Goal: Find contact information: Find contact information

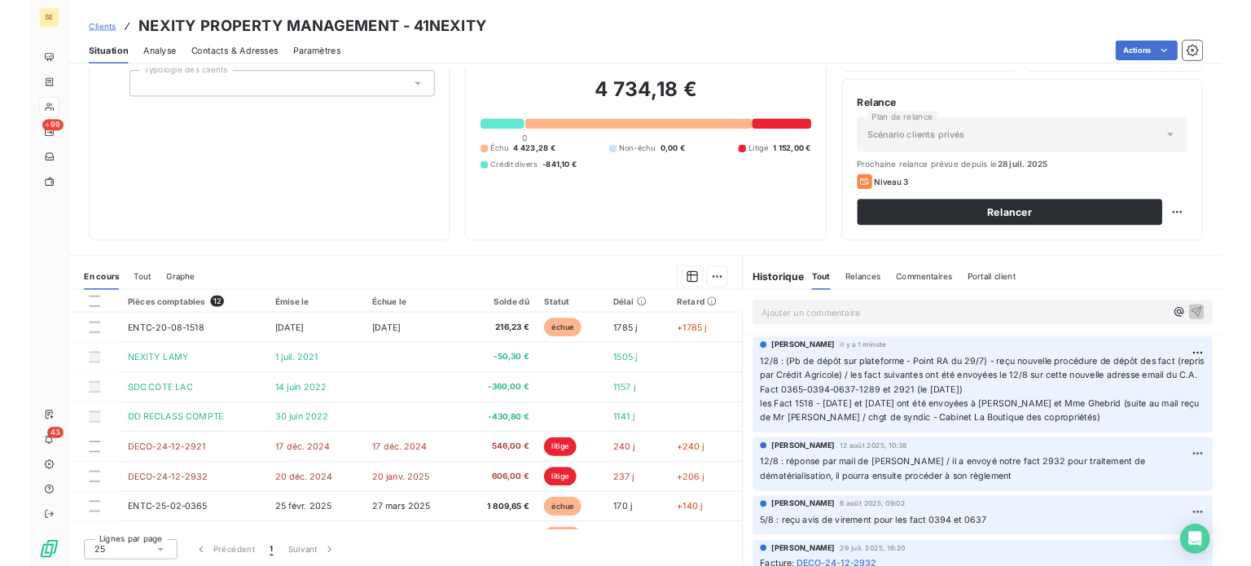
scroll to position [109, 0]
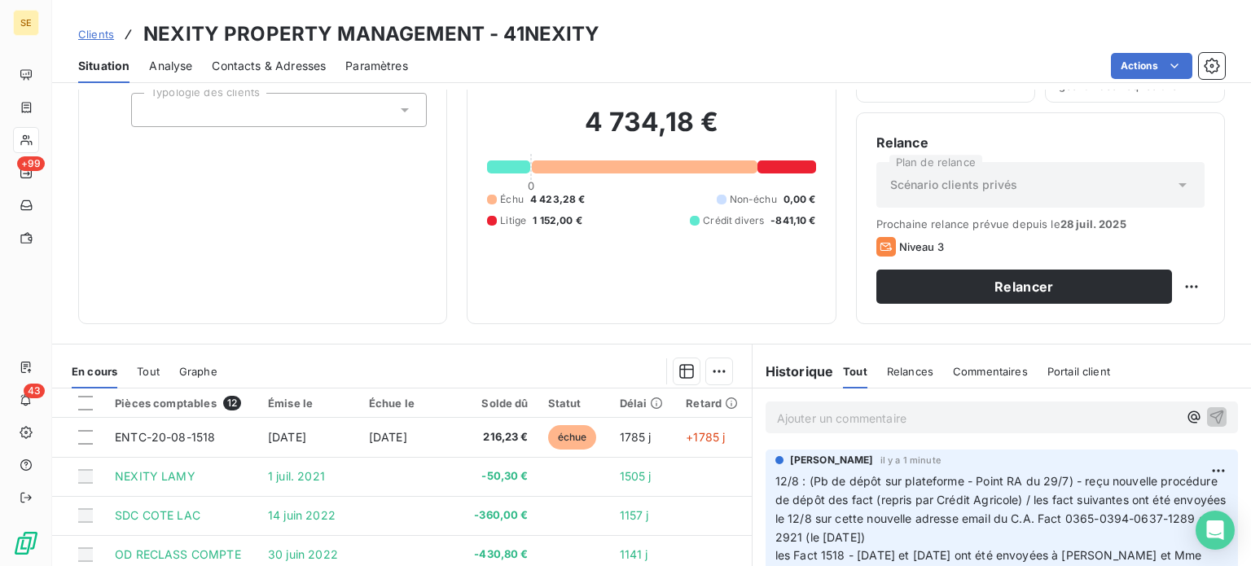
click at [94, 32] on span "Clients" at bounding box center [96, 34] width 36 height 13
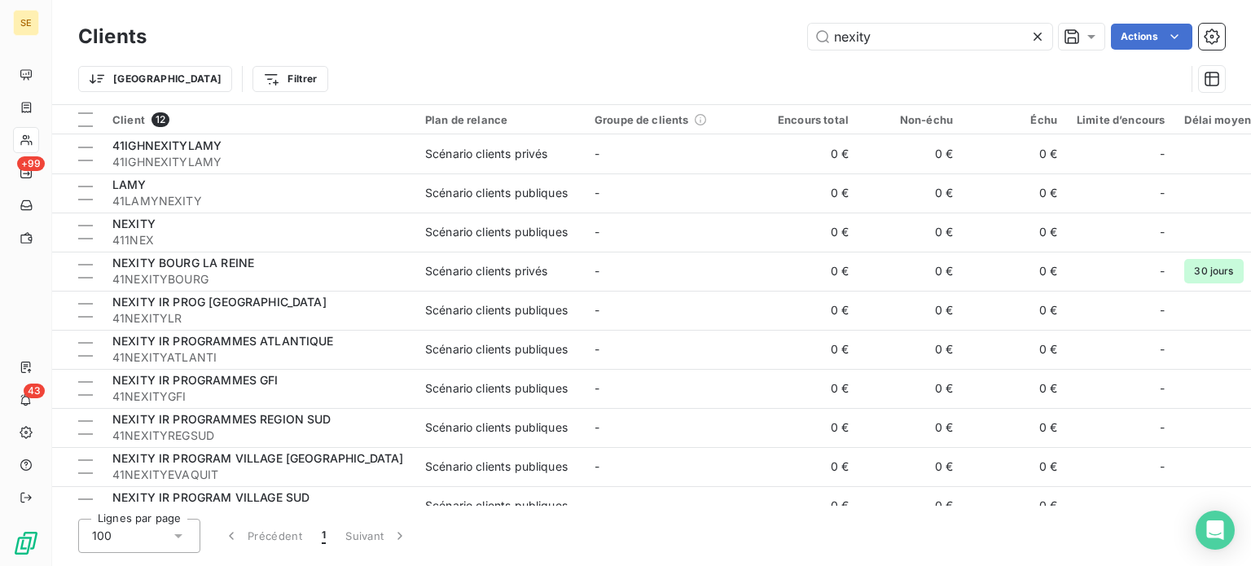
drag, startPoint x: 892, startPoint y: 33, endPoint x: 700, endPoint y: 30, distance: 191.4
click at [701, 30] on div "nexity Actions" at bounding box center [695, 37] width 1059 height 26
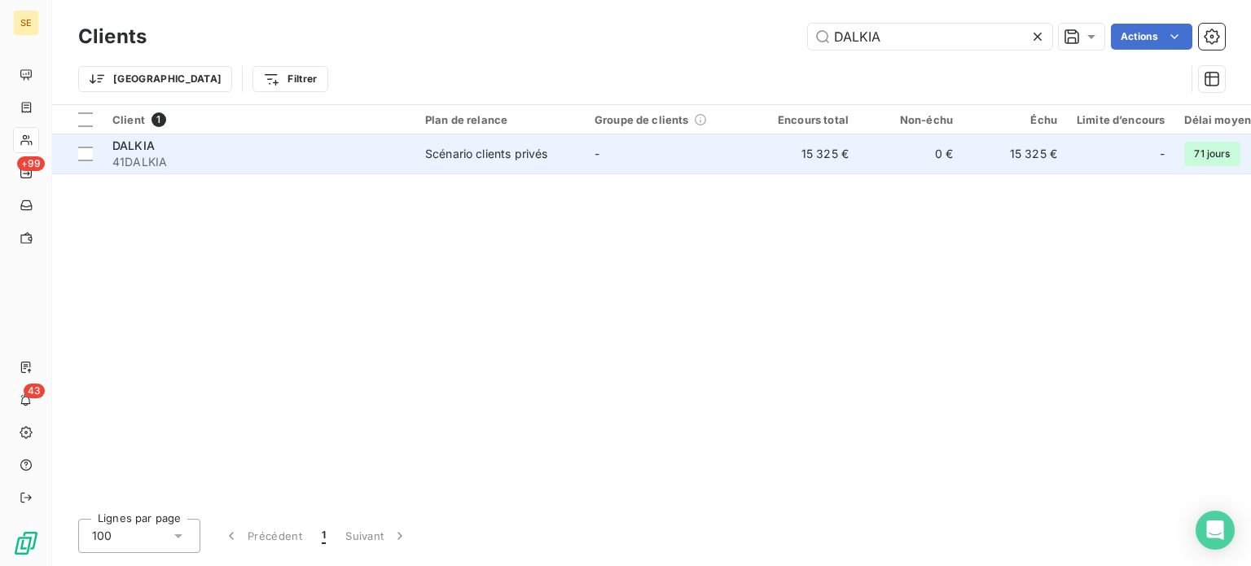
type input "DALKIA"
click at [454, 154] on div "Scénario clients privés" at bounding box center [486, 154] width 122 height 16
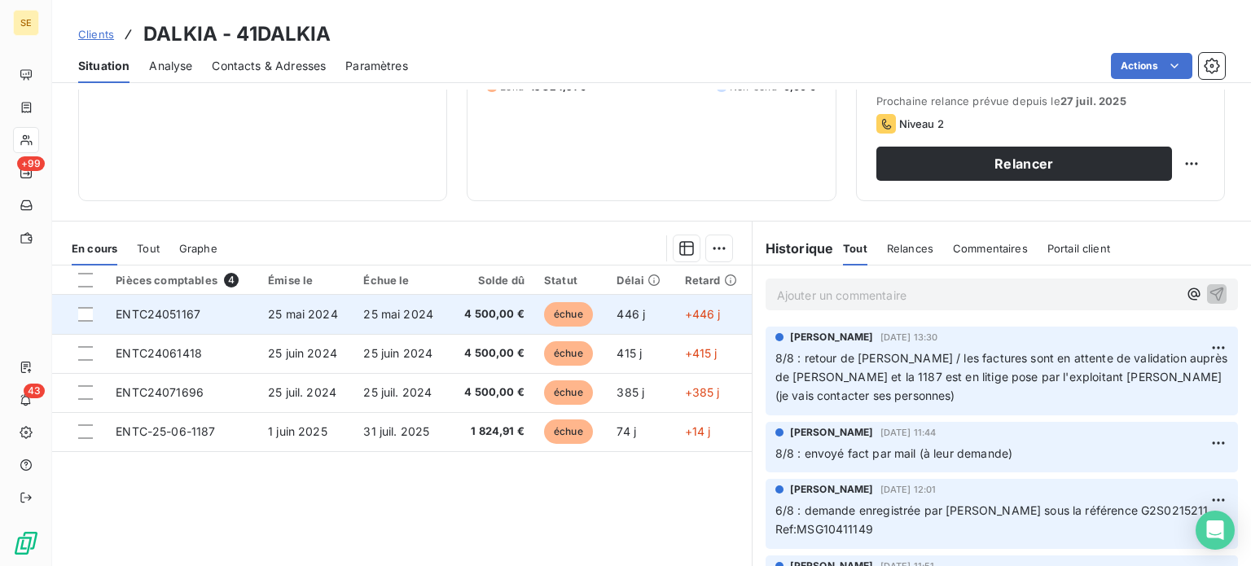
scroll to position [244, 0]
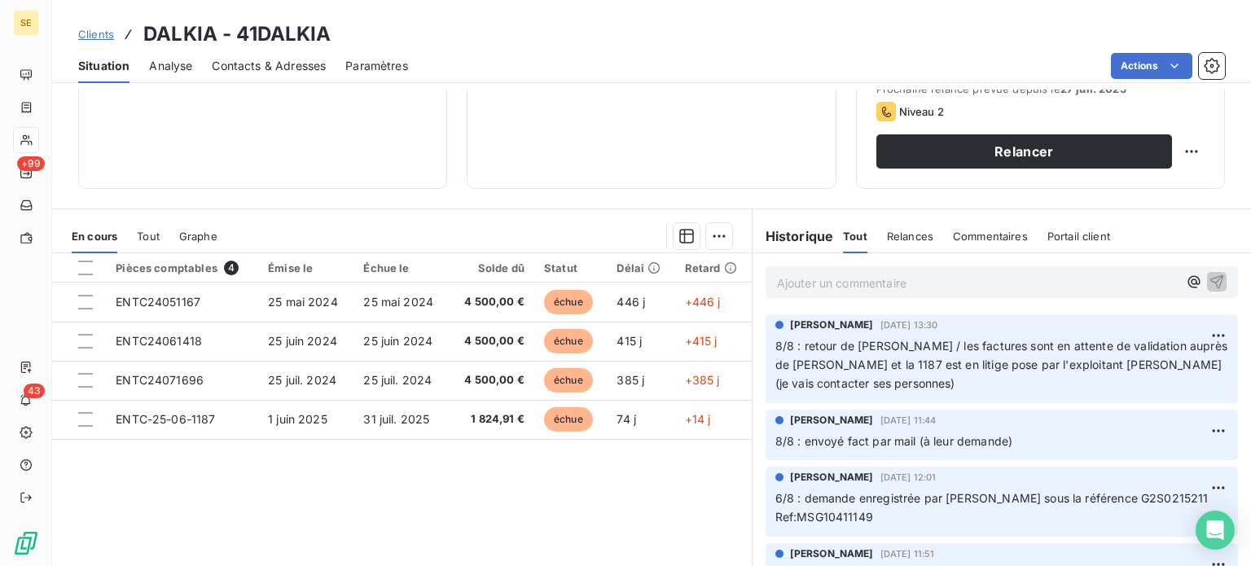
click at [93, 34] on span "Clients" at bounding box center [96, 34] width 36 height 13
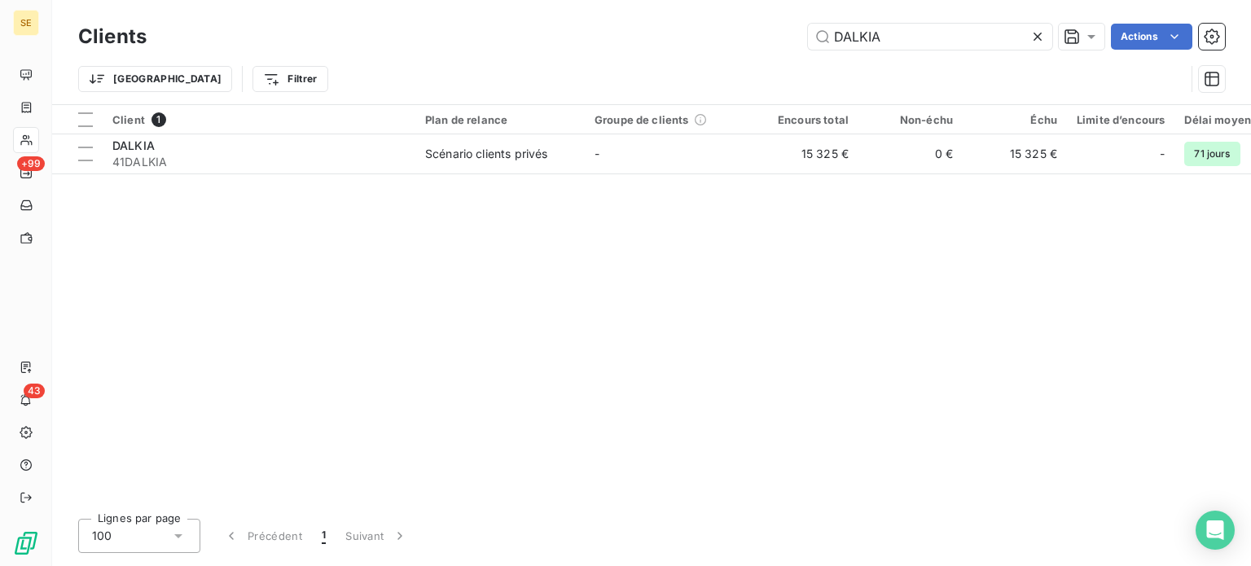
drag, startPoint x: 906, startPoint y: 35, endPoint x: 644, endPoint y: 48, distance: 261.8
click at [644, 48] on div "DALKIA Actions" at bounding box center [695, 37] width 1059 height 26
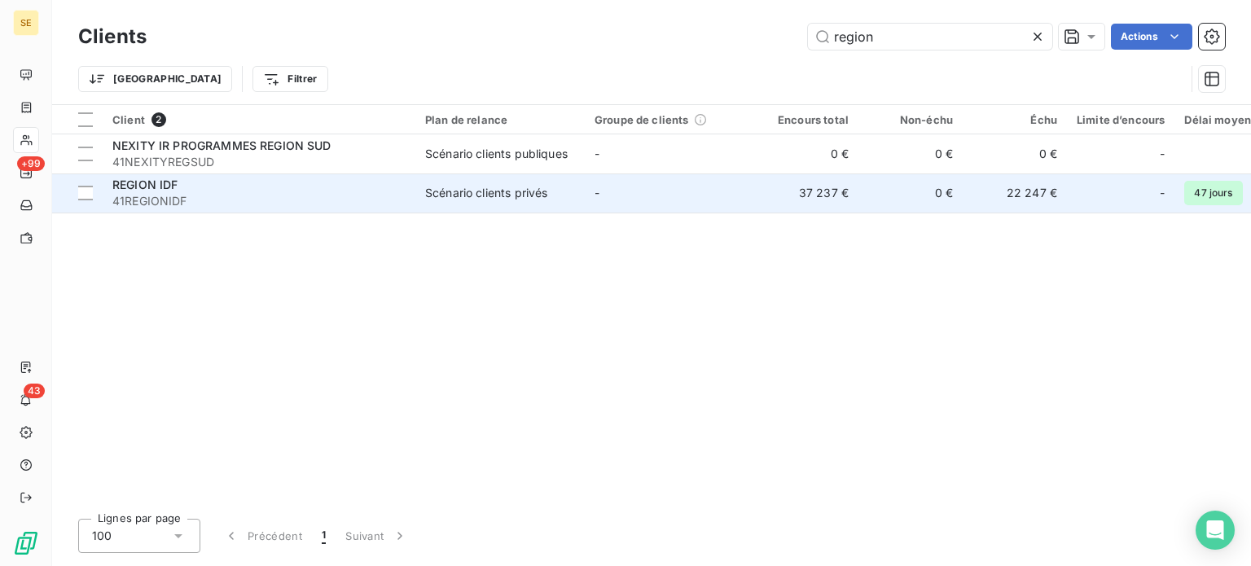
type input "region"
click at [269, 184] on div "REGION IDF" at bounding box center [258, 185] width 293 height 16
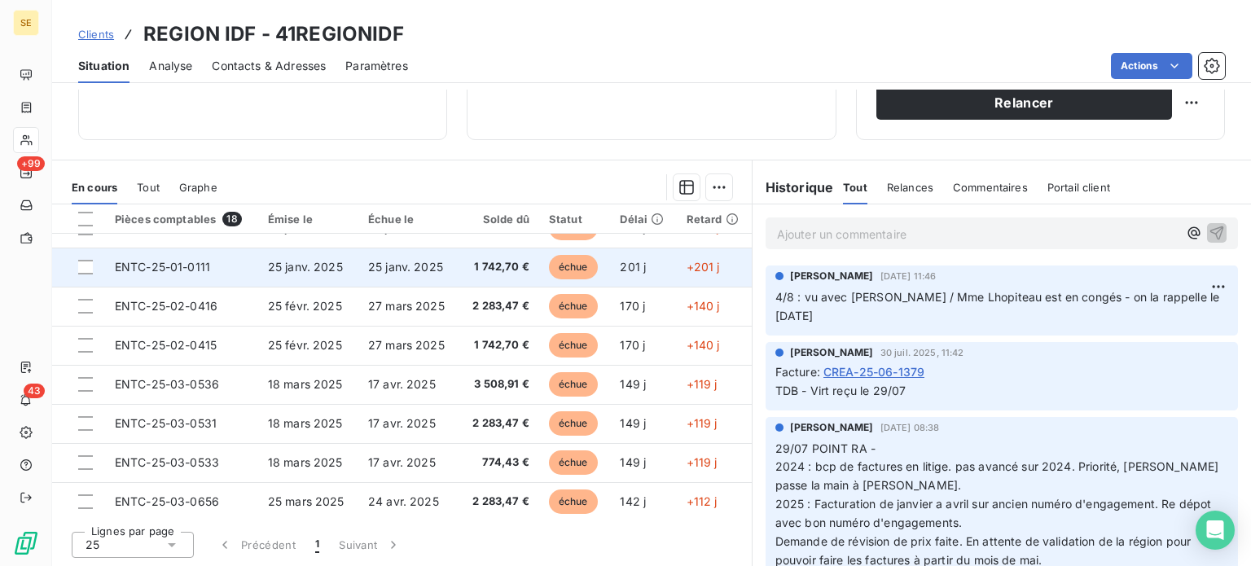
scroll to position [419, 0]
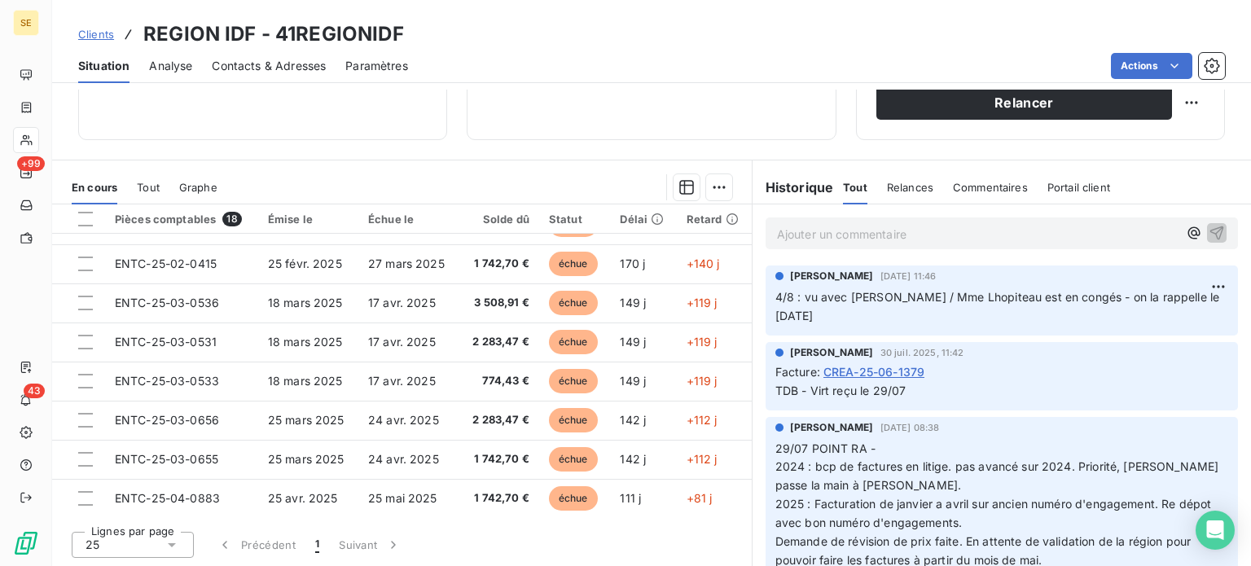
click at [248, 65] on span "Contacts & Adresses" at bounding box center [269, 66] width 114 height 16
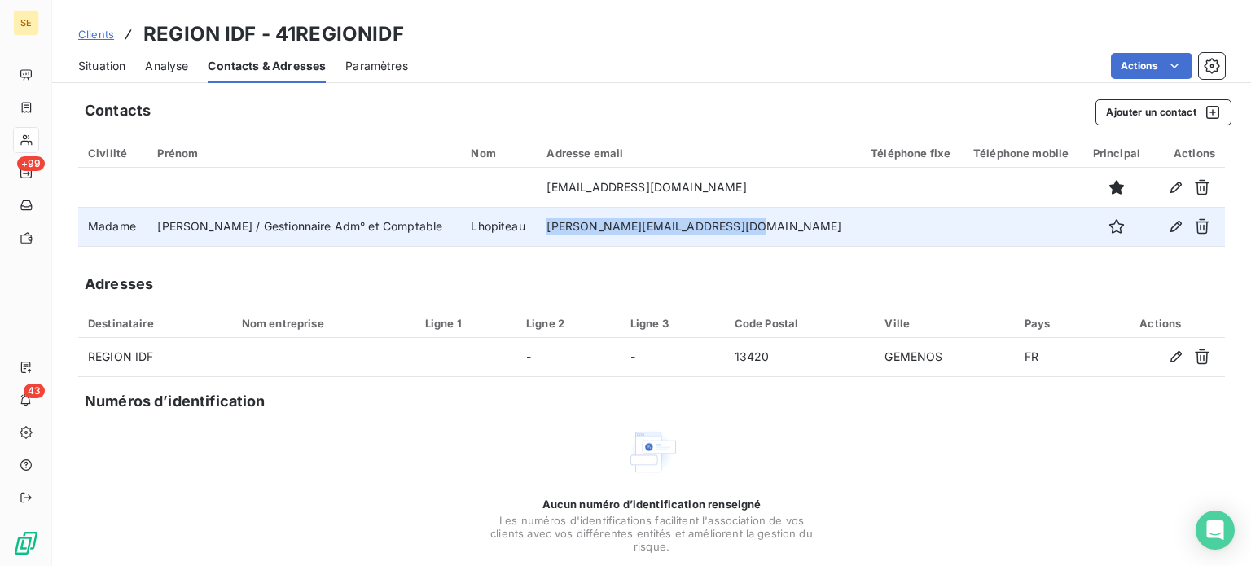
drag, startPoint x: 564, startPoint y: 225, endPoint x: 741, endPoint y: 224, distance: 177.6
click at [741, 224] on td "[PERSON_NAME][EMAIL_ADDRESS][DOMAIN_NAME]" at bounding box center [699, 226] width 324 height 39
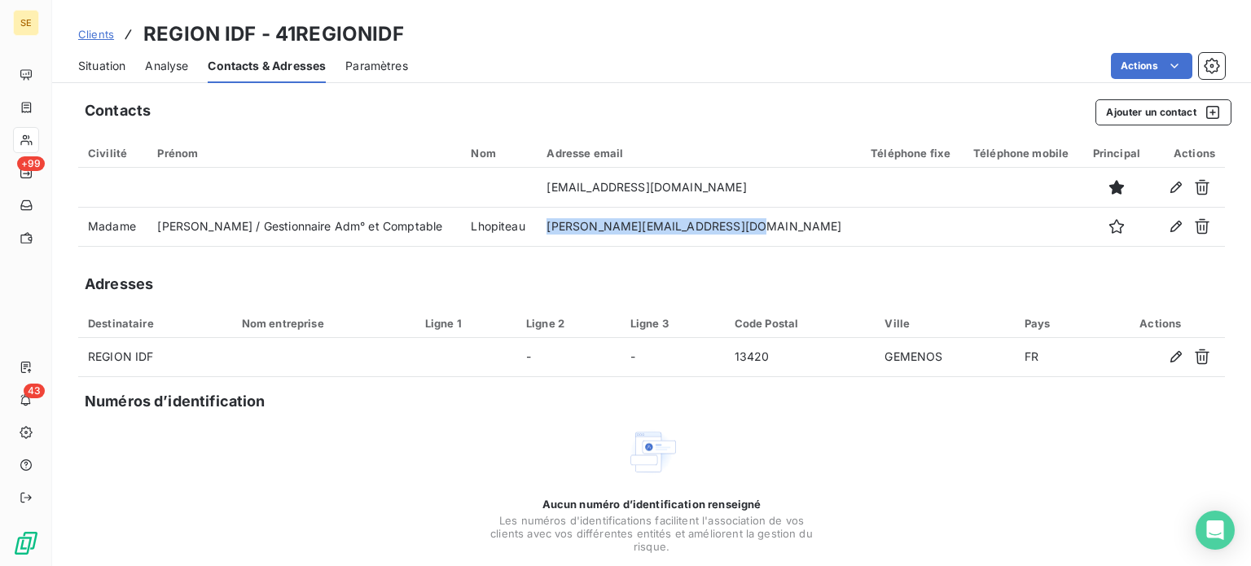
copy td "[PERSON_NAME][EMAIL_ADDRESS][DOMAIN_NAME]"
